Goal: Check status: Check status

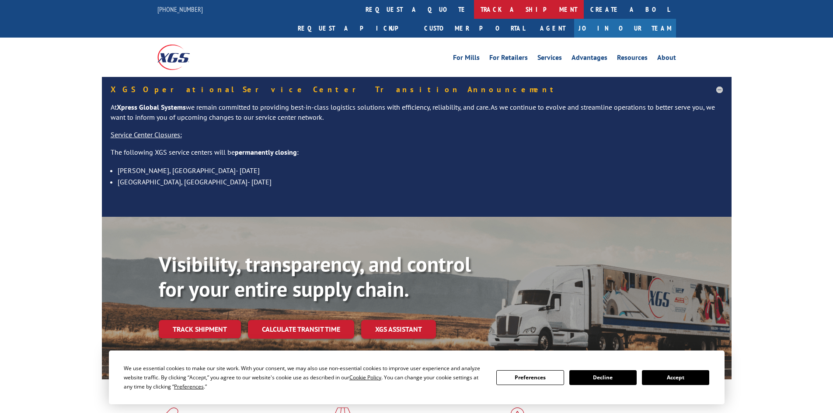
click at [474, 10] on link "track a shipment" at bounding box center [529, 9] width 110 height 19
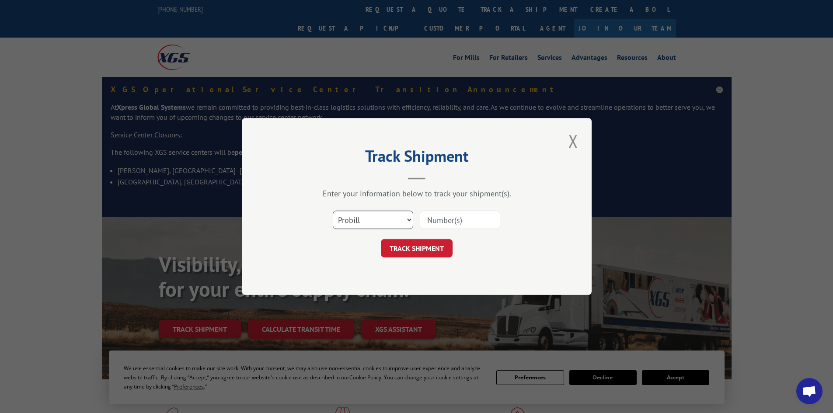
click at [382, 221] on select "Select category... Probill BOL PO" at bounding box center [373, 220] width 80 height 18
select select "bol"
click at [333, 211] on select "Select category... Probill BOL PO" at bounding box center [373, 220] width 80 height 18
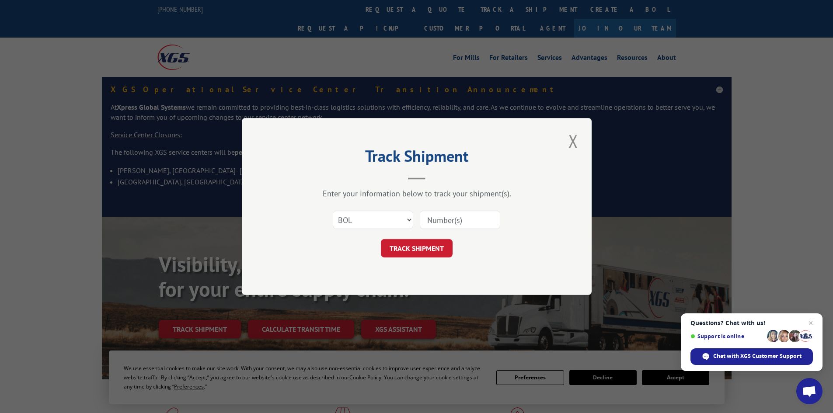
click at [434, 217] on input at bounding box center [460, 220] width 80 height 18
paste input "0499412"
type input "0499412"
click button "TRACK SHIPMENT" at bounding box center [417, 248] width 72 height 18
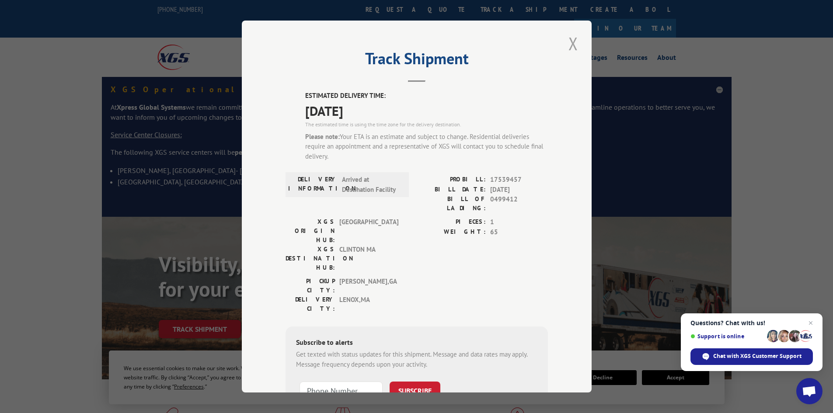
click at [572, 46] on button "Close modal" at bounding box center [573, 43] width 15 height 24
